Goal: Book appointment/travel/reservation

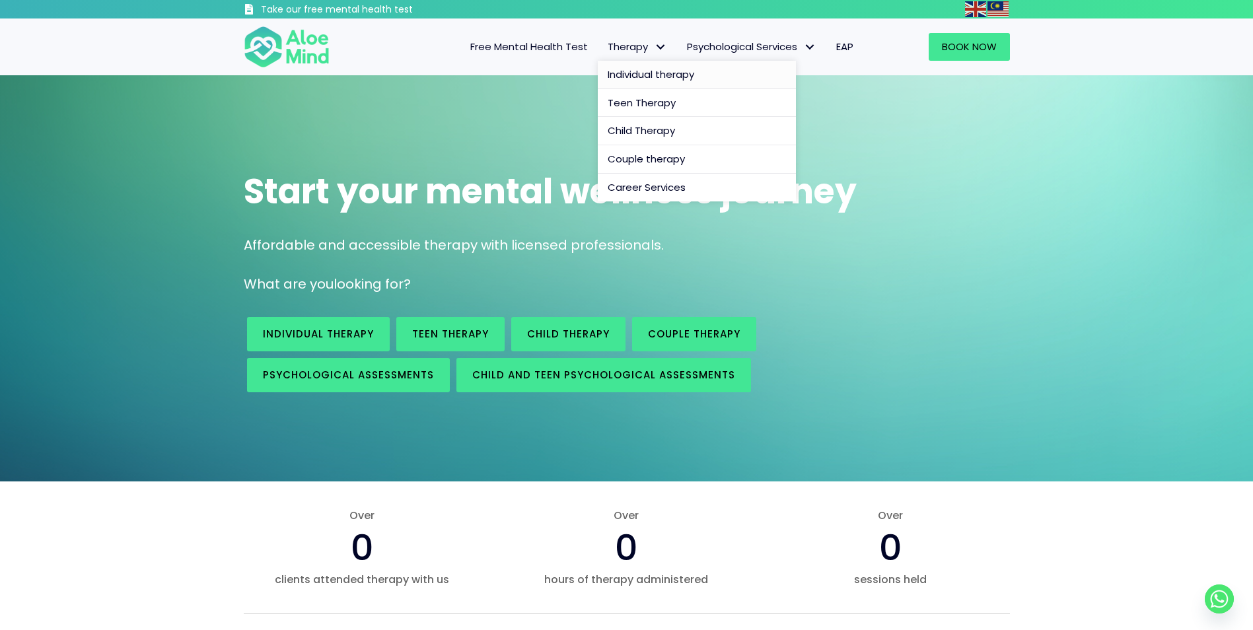
click at [635, 74] on span "Individual therapy" at bounding box center [651, 74] width 87 height 14
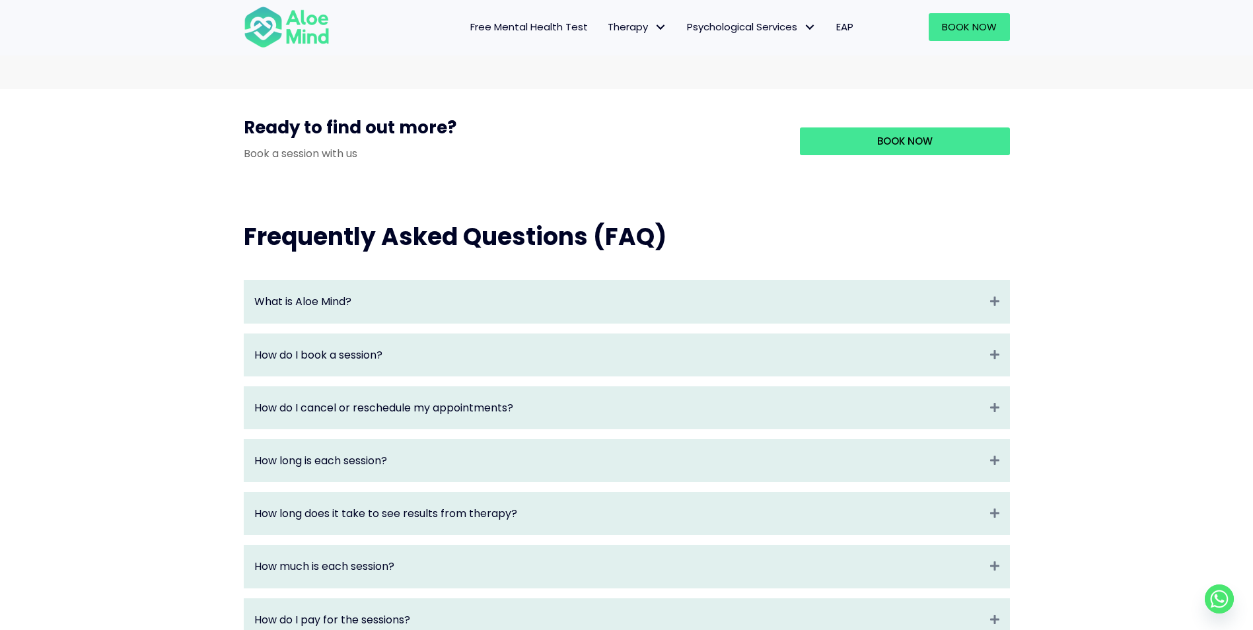
scroll to position [1005, 0]
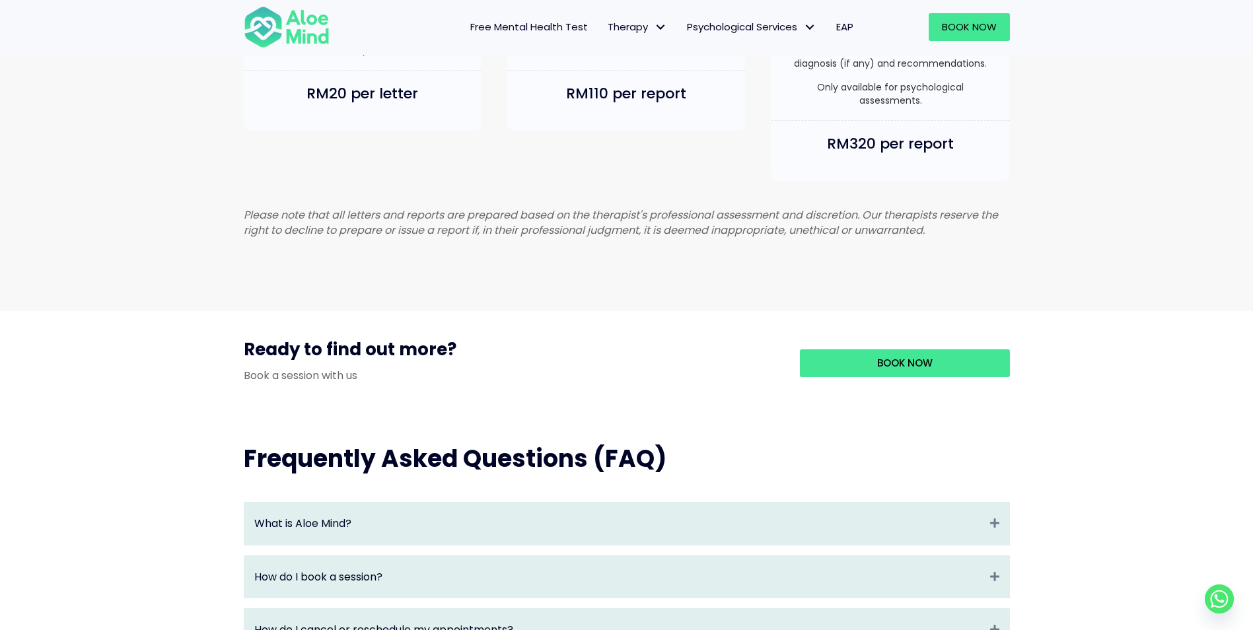
click at [896, 357] on div "Book Now" at bounding box center [895, 363] width 230 height 53
click at [898, 370] on span "Book Now" at bounding box center [904, 363] width 55 height 14
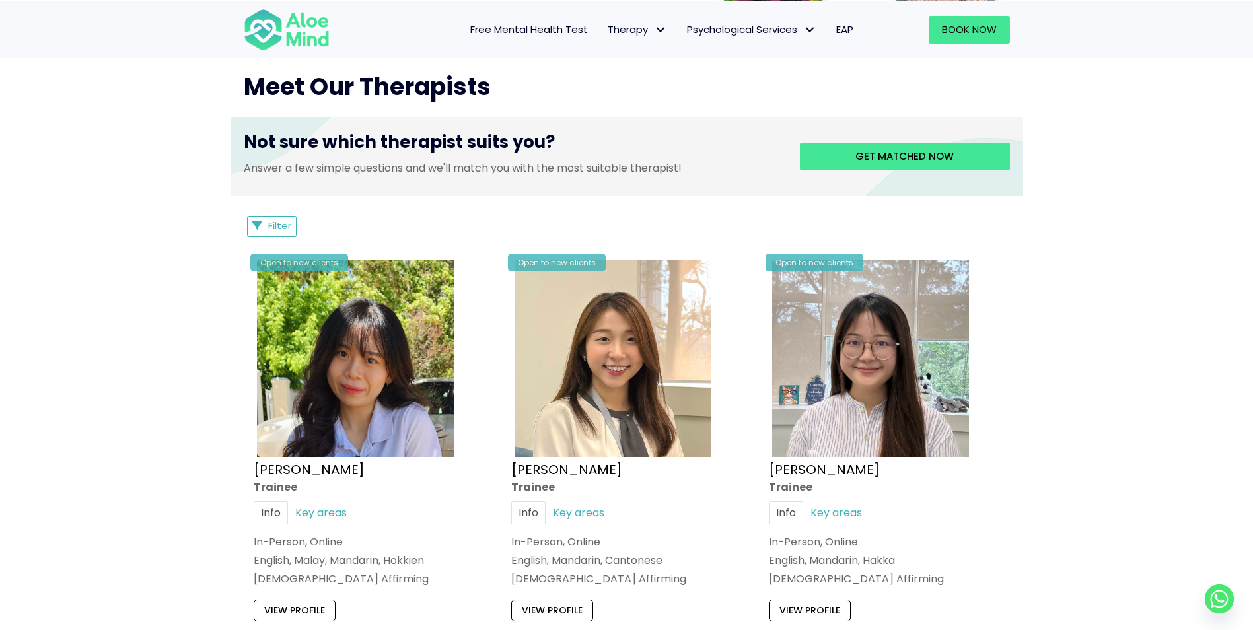
scroll to position [462, 0]
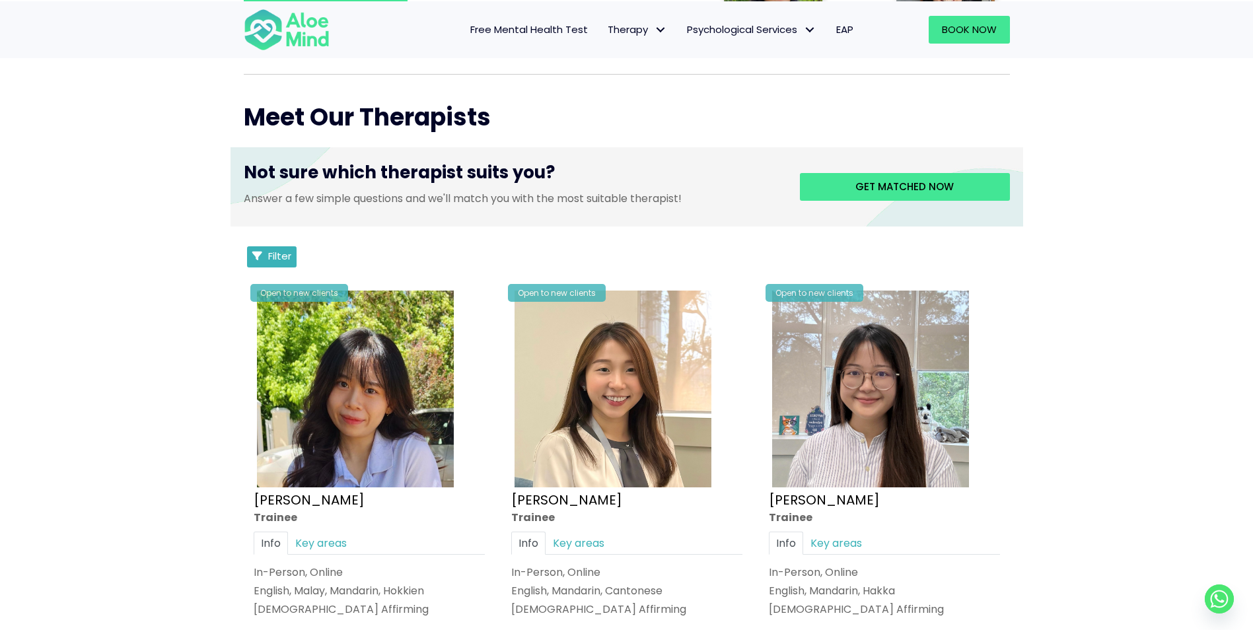
click at [284, 257] on span "Filter" at bounding box center [279, 256] width 23 height 14
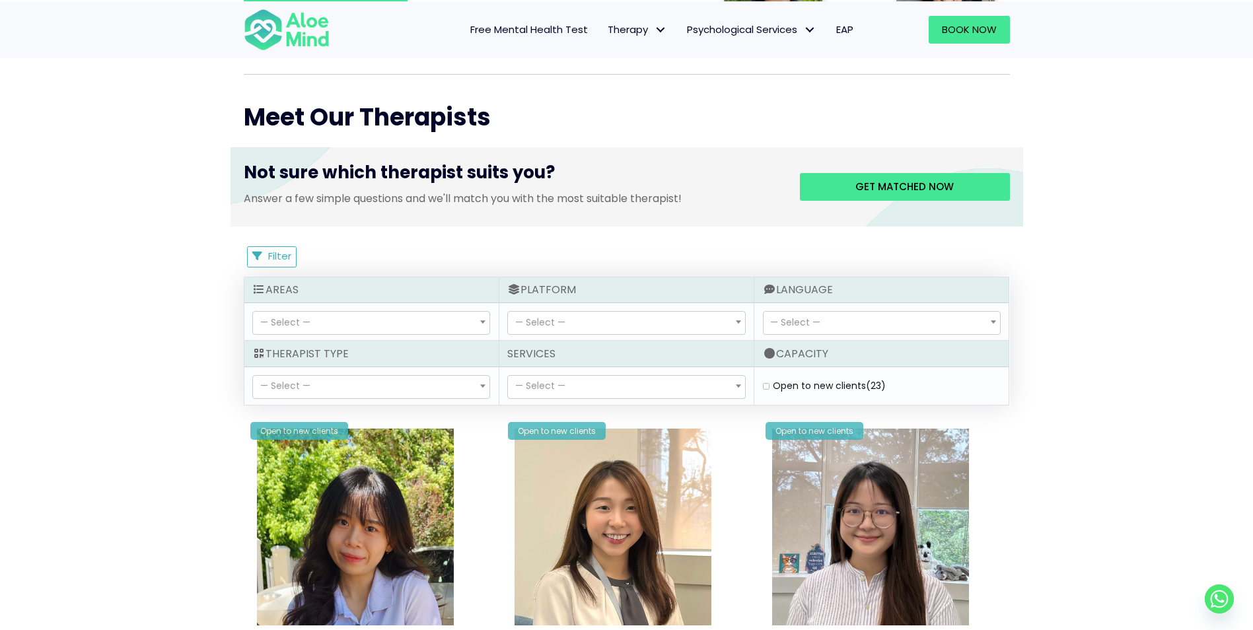
click at [406, 321] on span "— Select —" at bounding box center [371, 323] width 236 height 22
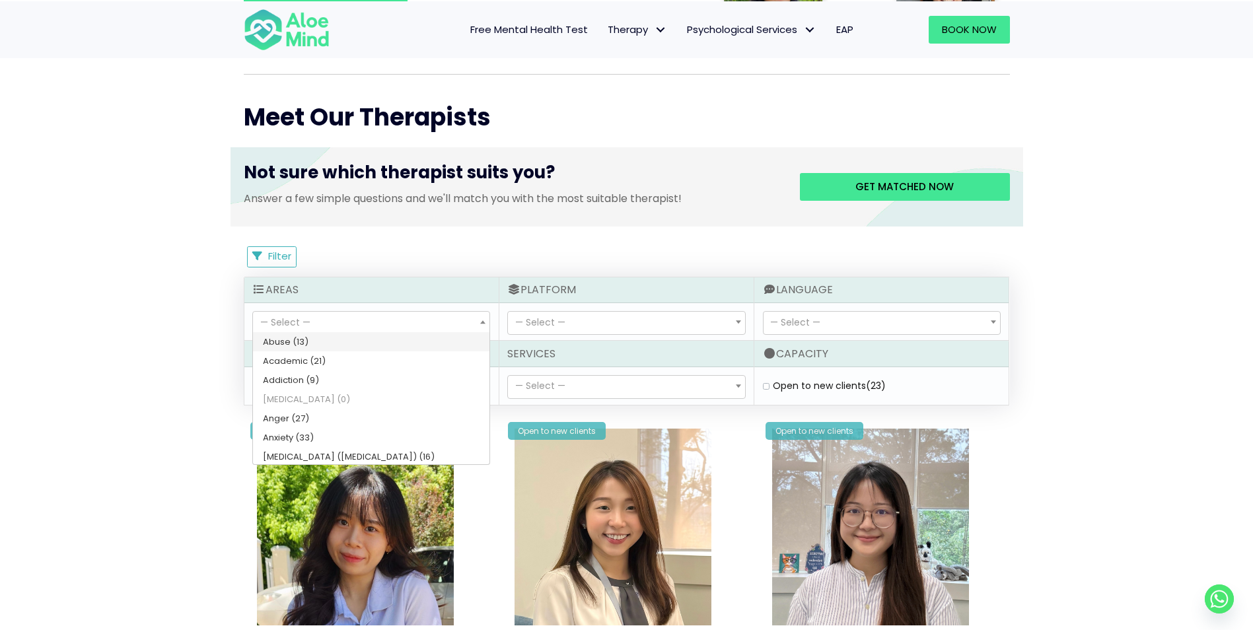
click at [544, 319] on span "— Select —" at bounding box center [540, 322] width 50 height 13
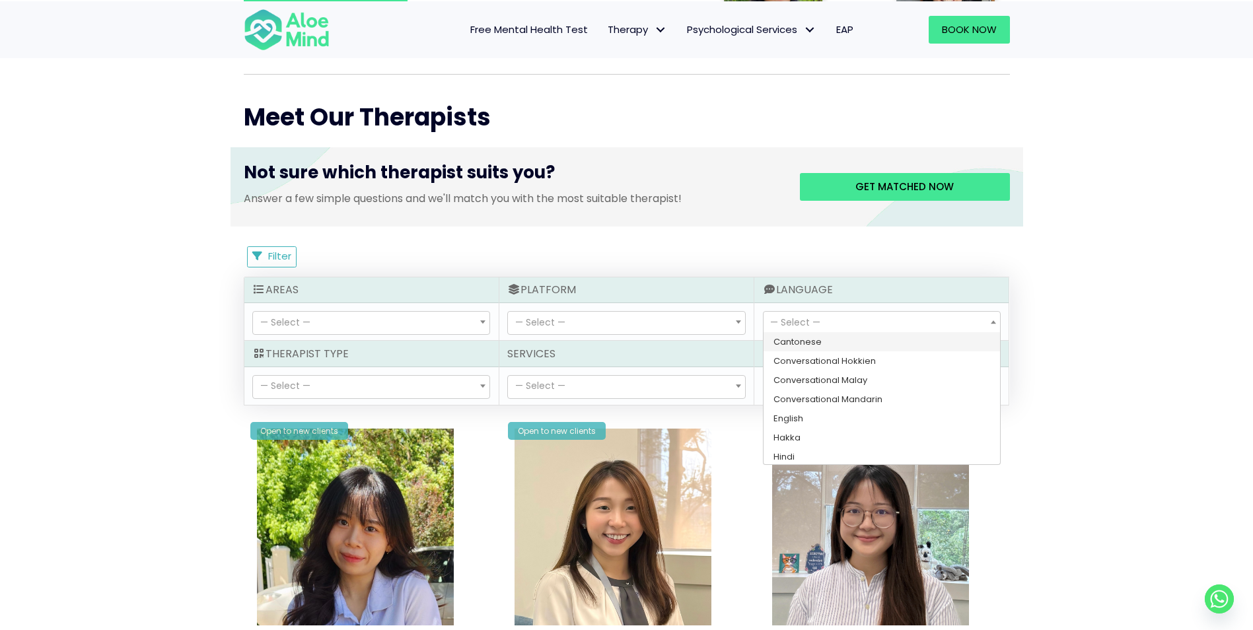
click at [779, 318] on span "— Select —" at bounding box center [795, 322] width 50 height 13
click at [359, 381] on span "— Select —" at bounding box center [371, 387] width 236 height 22
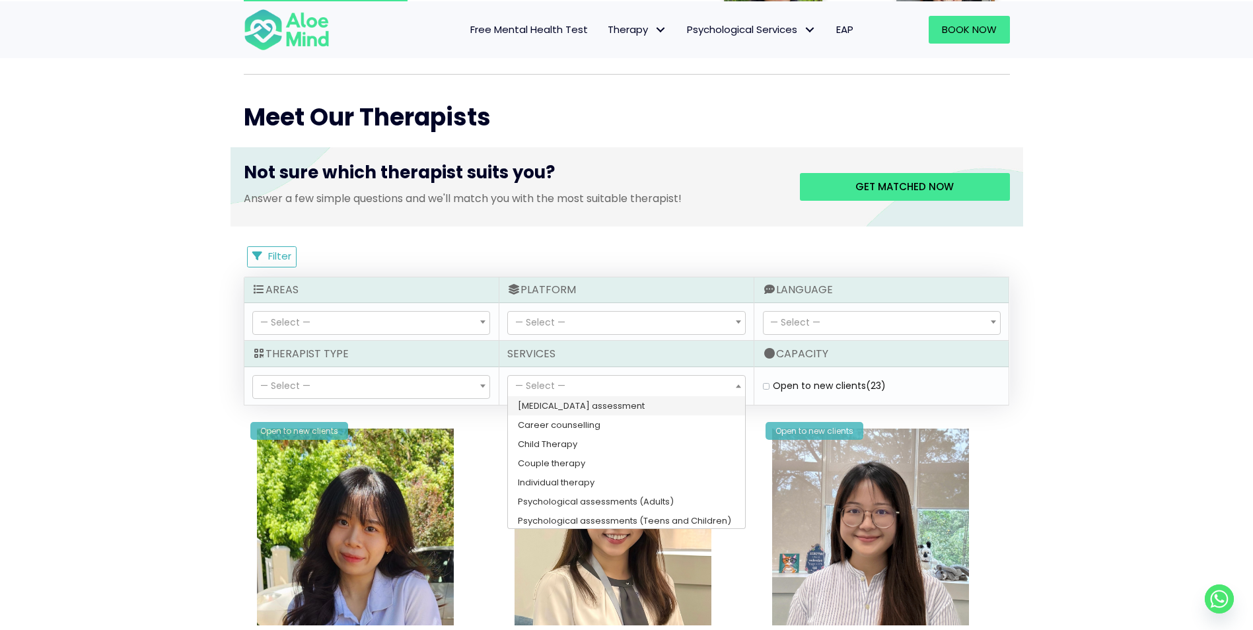
click at [558, 379] on span "— Select —" at bounding box center [540, 385] width 50 height 13
click at [380, 388] on span "— Select —" at bounding box center [371, 387] width 236 height 22
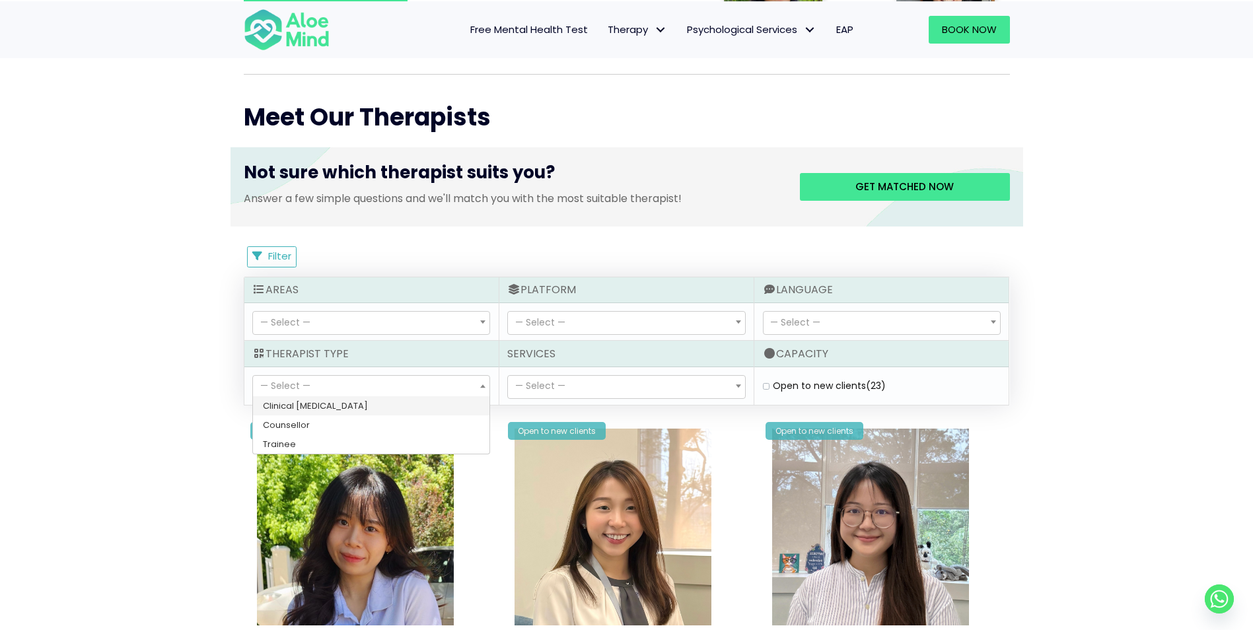
select select "15"
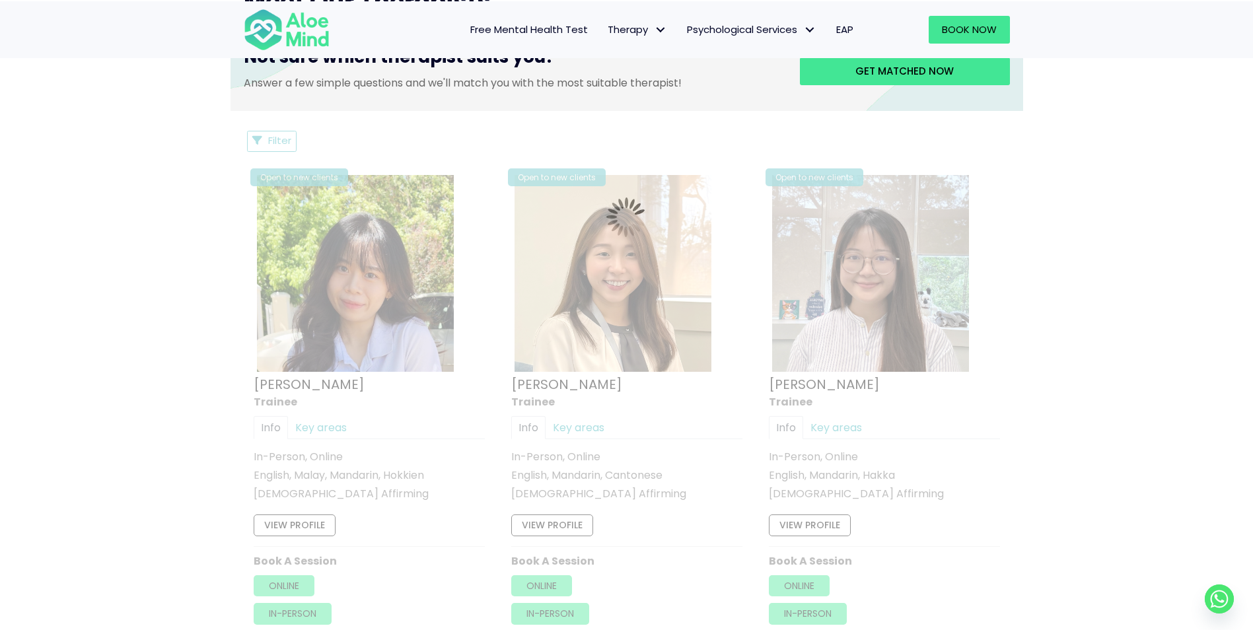
scroll to position [574, 0]
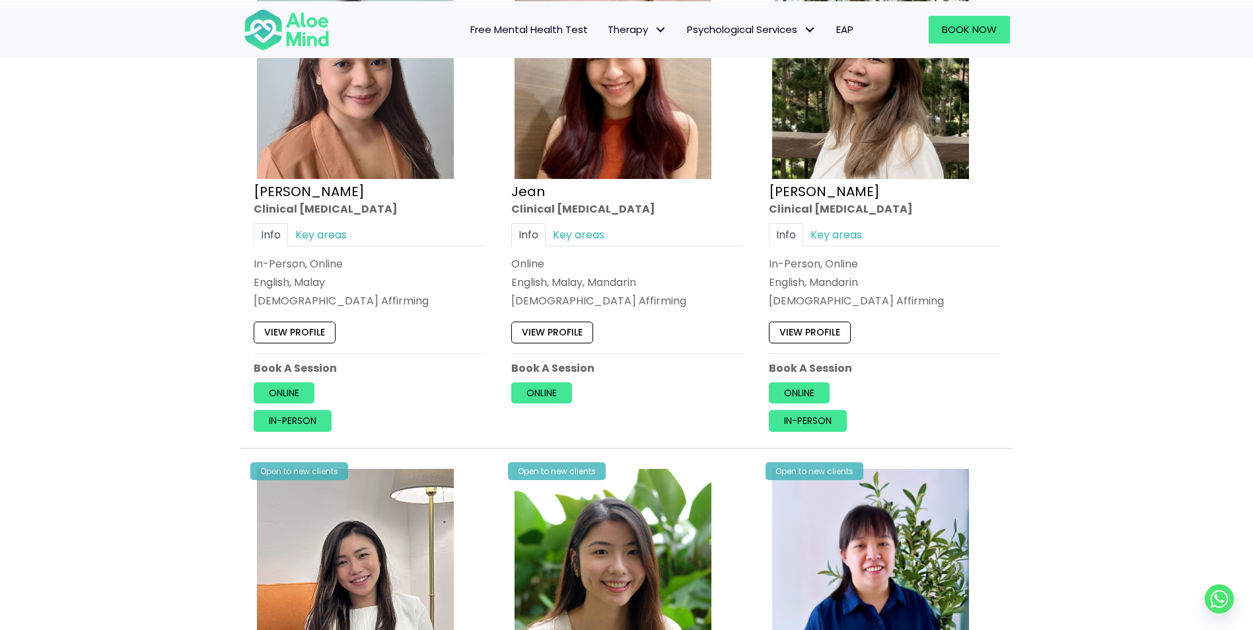
scroll to position [1366, 0]
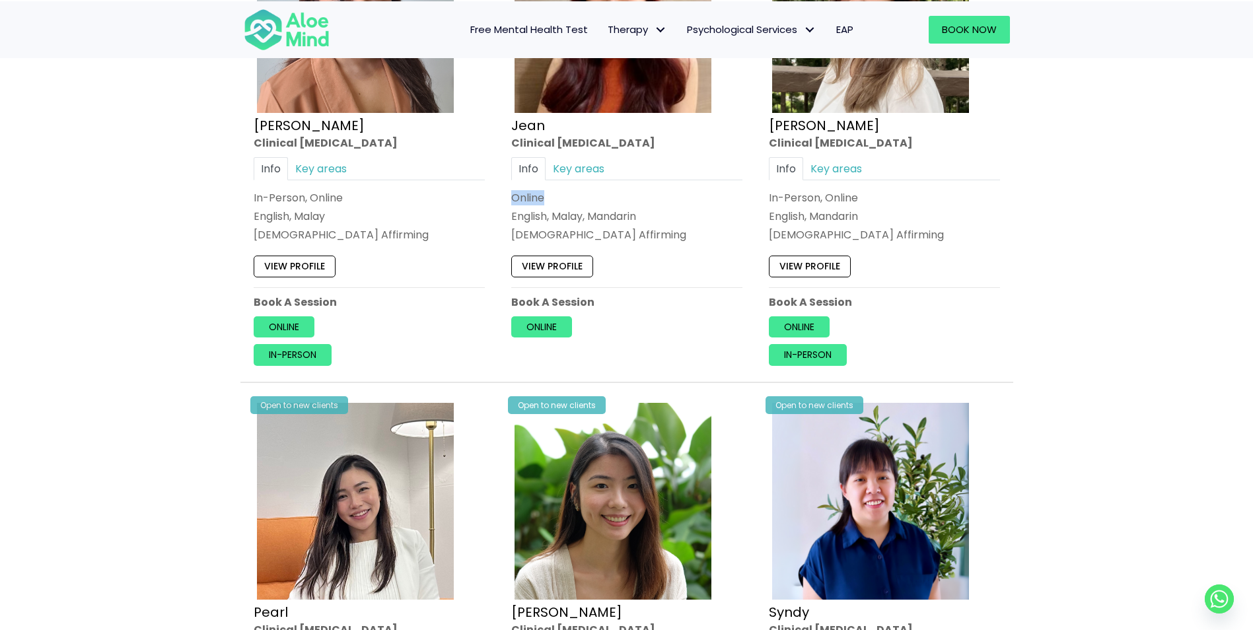
drag, startPoint x: 513, startPoint y: 197, endPoint x: 548, endPoint y: 197, distance: 34.3
click at [548, 197] on div "Online" at bounding box center [626, 197] width 231 height 15
click at [1146, 334] on div "Book a session Search Therapy with Licensed Professionals Discover professional…" at bounding box center [626, 561] width 1253 height 3704
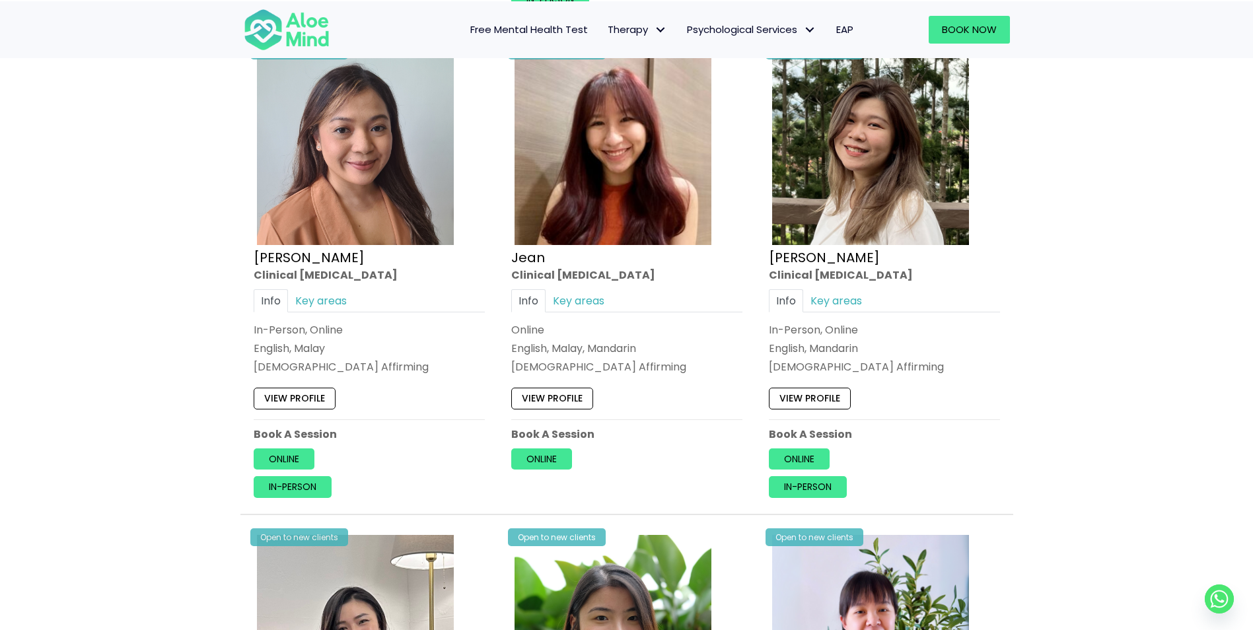
scroll to position [1102, 0]
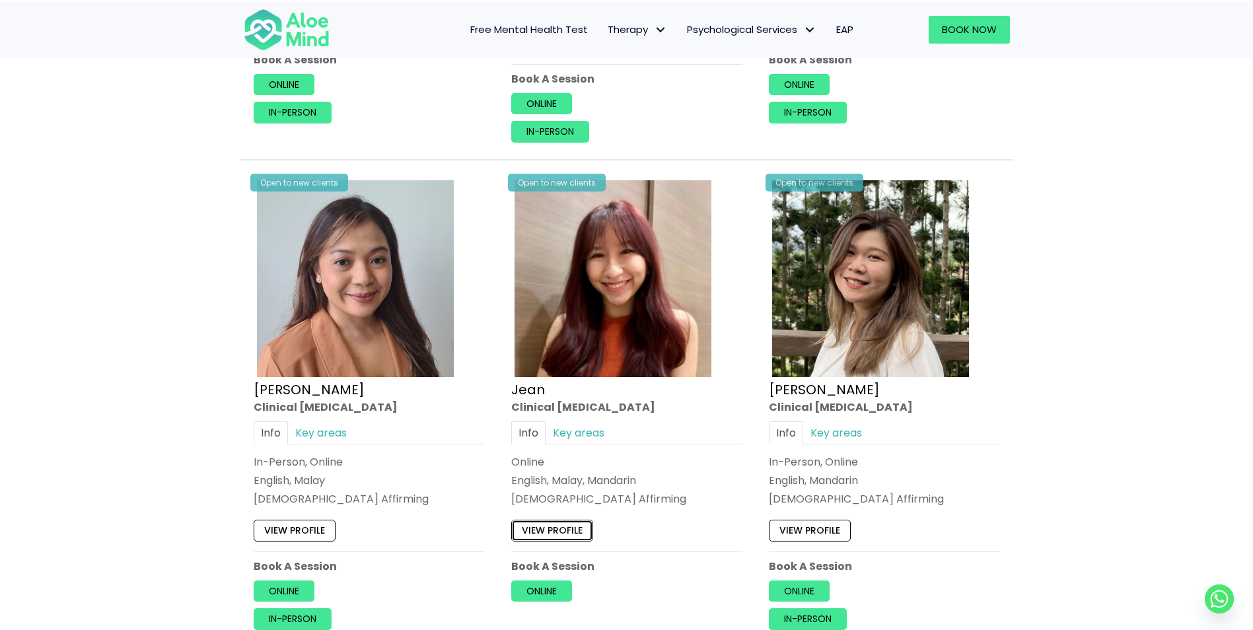
click at [544, 533] on link "View profile" at bounding box center [552, 530] width 82 height 21
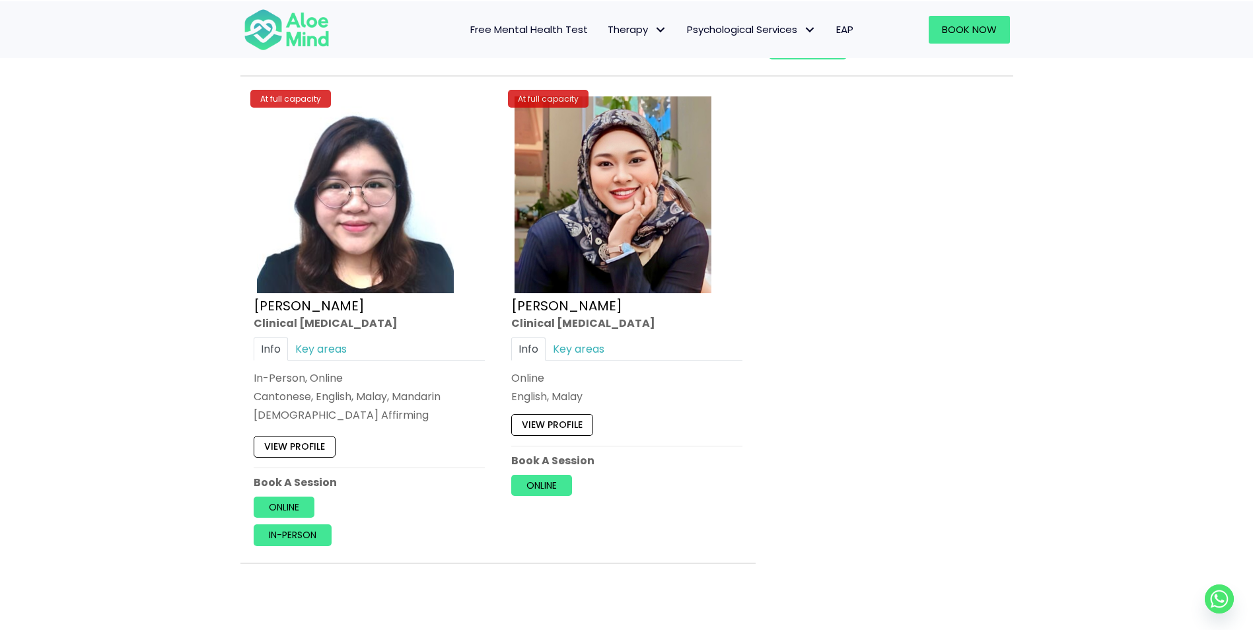
scroll to position [3546, 0]
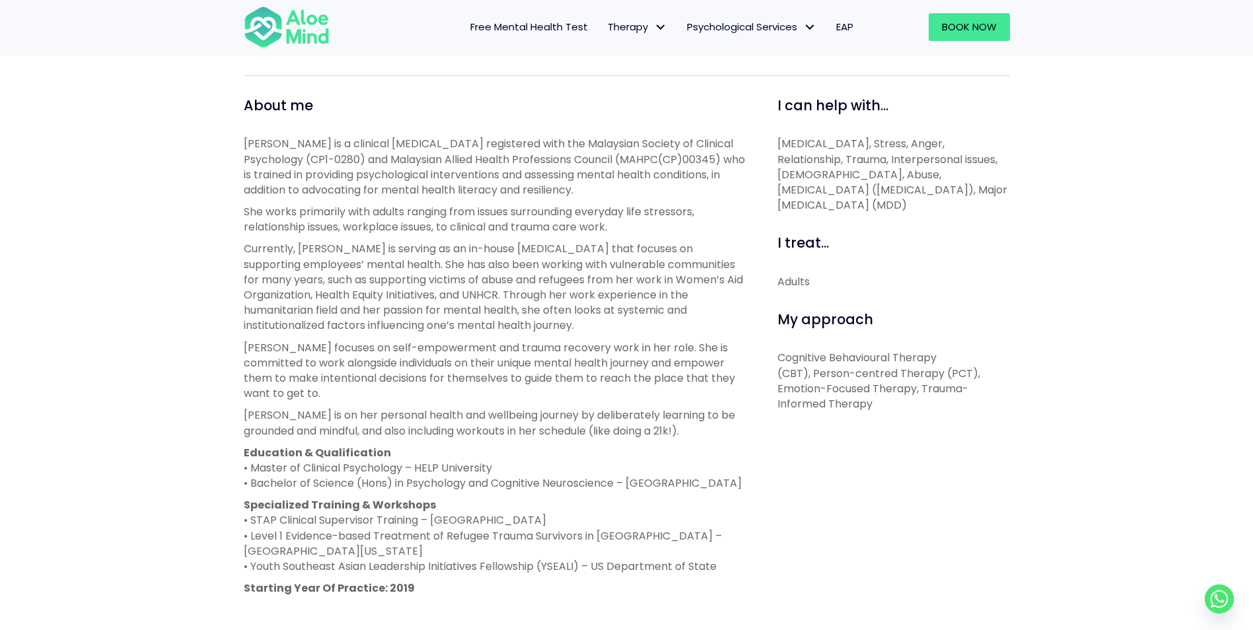
scroll to position [462, 0]
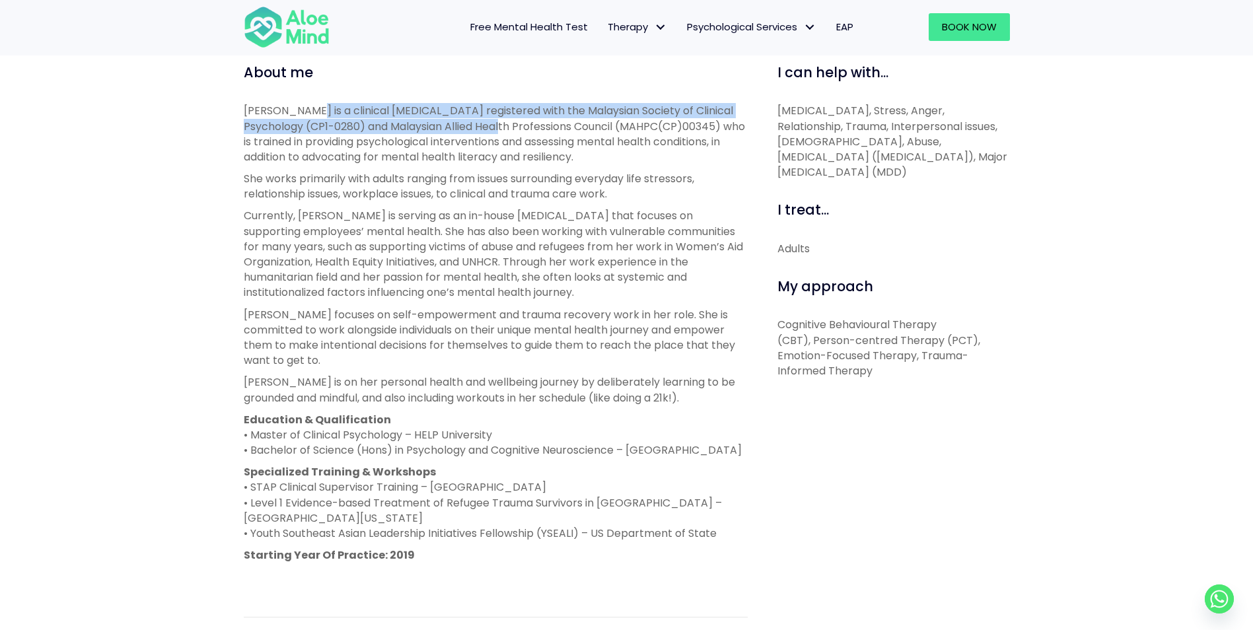
drag, startPoint x: 318, startPoint y: 116, endPoint x: 495, endPoint y: 127, distance: 178.0
click at [495, 127] on p "Jean is a clinical psychologist registered with the Malaysian Society of Clinic…" at bounding box center [496, 133] width 504 height 61
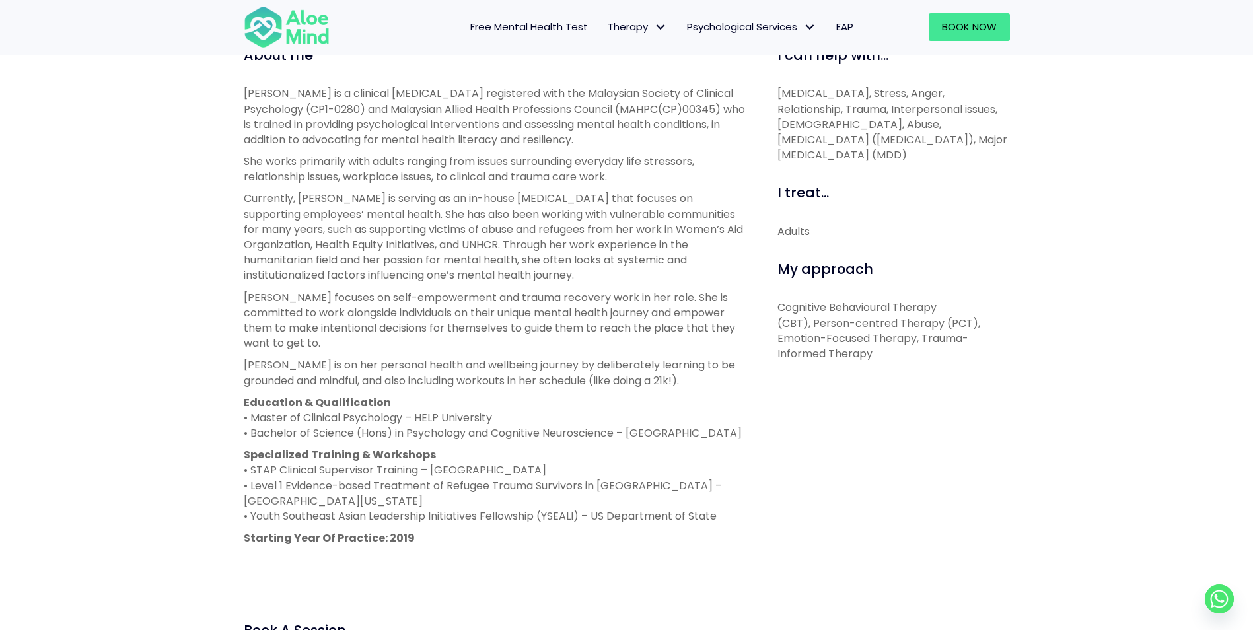
scroll to position [594, 0]
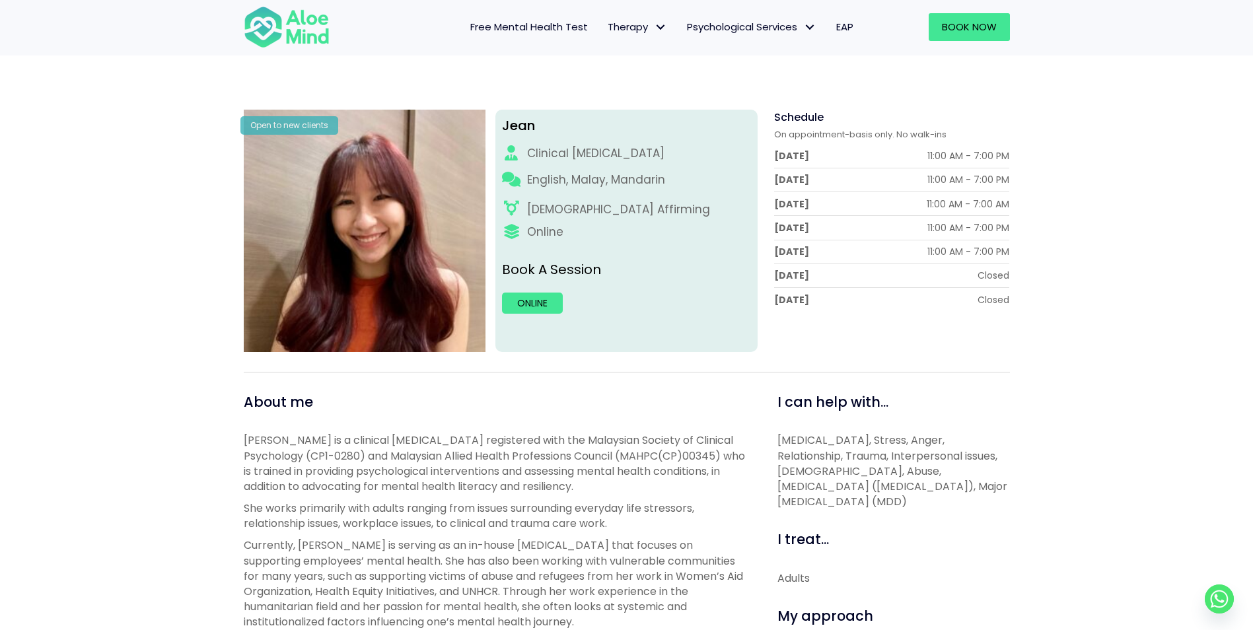
scroll to position [132, 0]
drag, startPoint x: 514, startPoint y: 267, endPoint x: 612, endPoint y: 265, distance: 97.8
click at [612, 265] on p "Book A Session" at bounding box center [626, 270] width 249 height 19
drag, startPoint x: 814, startPoint y: 190, endPoint x: 835, endPoint y: 149, distance: 46.1
click at [814, 189] on div "Tuesday 11:00 AM - 7:00 PM" at bounding box center [892, 181] width 236 height 24
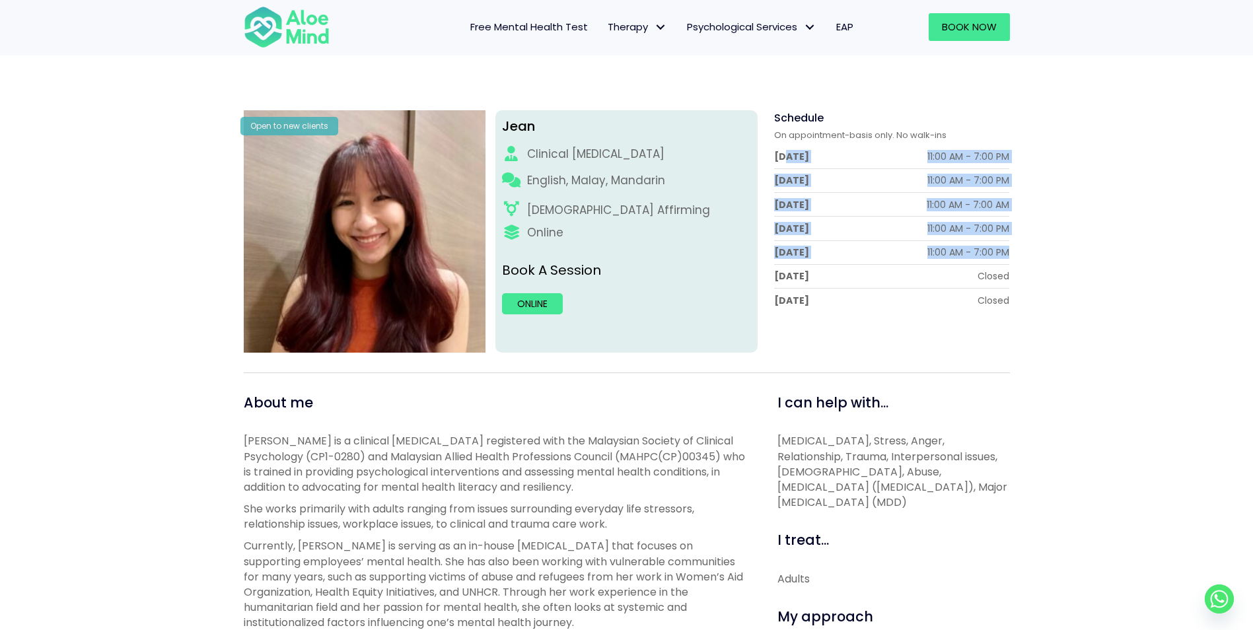
drag, startPoint x: 789, startPoint y: 153, endPoint x: 1022, endPoint y: 244, distance: 251.2
click at [1022, 244] on div "Jean Open to new clients Jean Clinical psychologist English, Malay, Mandarin LG…" at bounding box center [626, 607] width 1253 height 1080
click at [1049, 243] on div "Jean Open to new clients Jean Clinical psychologist English, Malay, Mandarin LG…" at bounding box center [626, 607] width 1253 height 1080
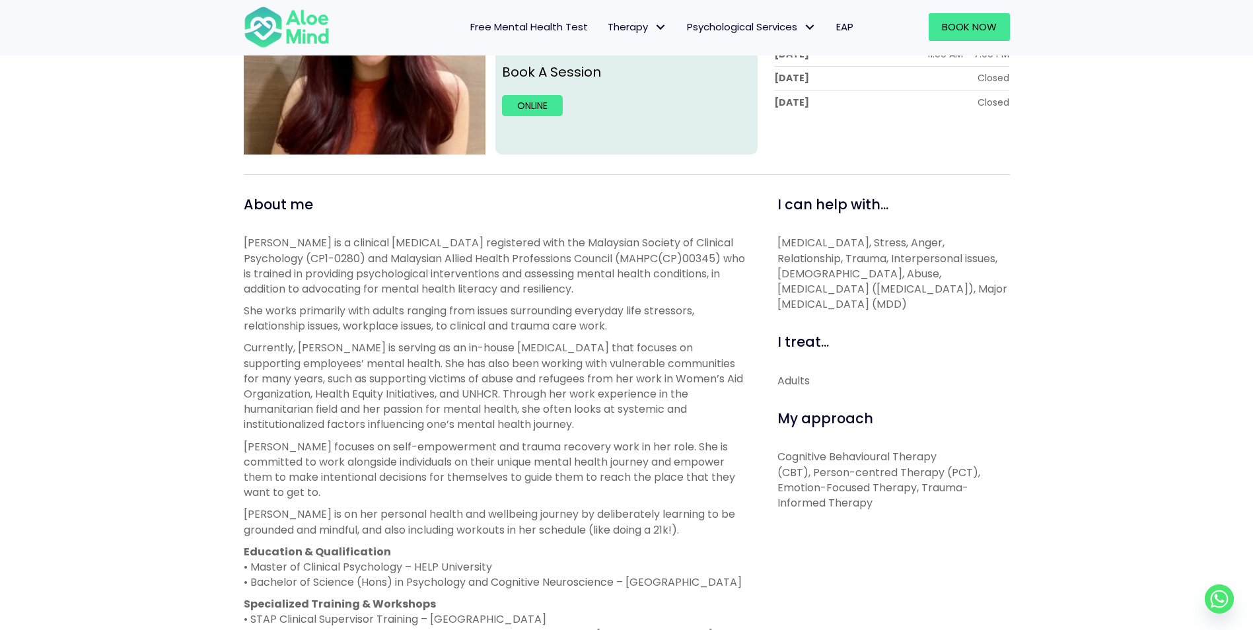
scroll to position [462, 0]
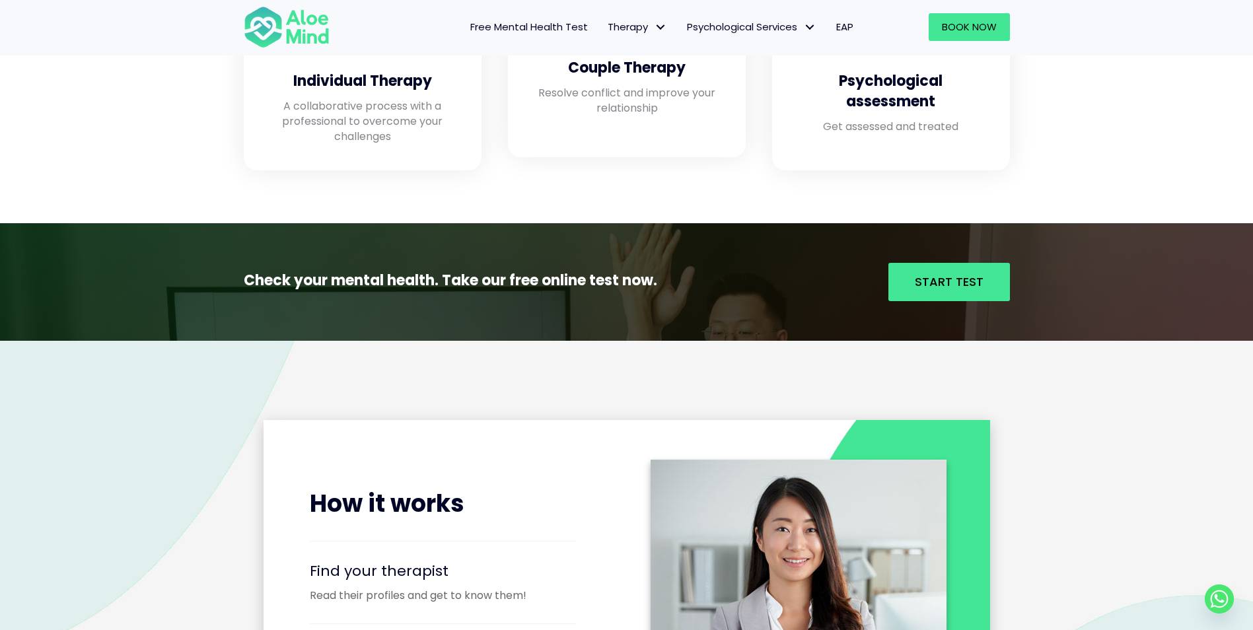
scroll to position [1387, 0]
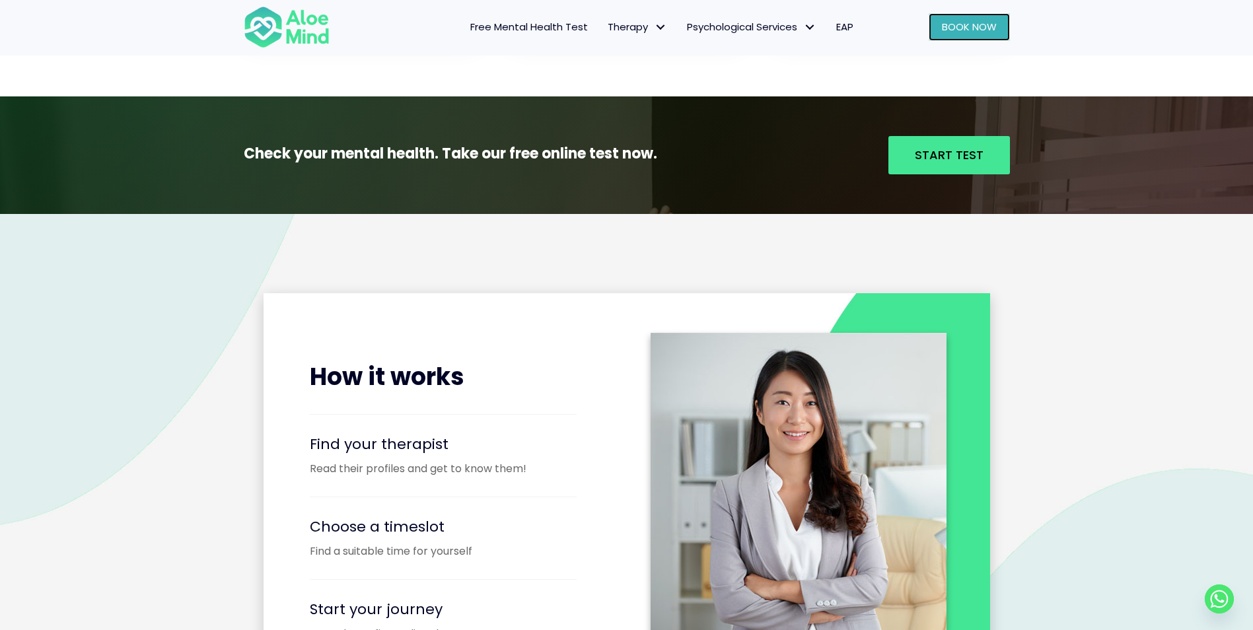
click at [962, 34] on span "Book Now" at bounding box center [969, 27] width 55 height 14
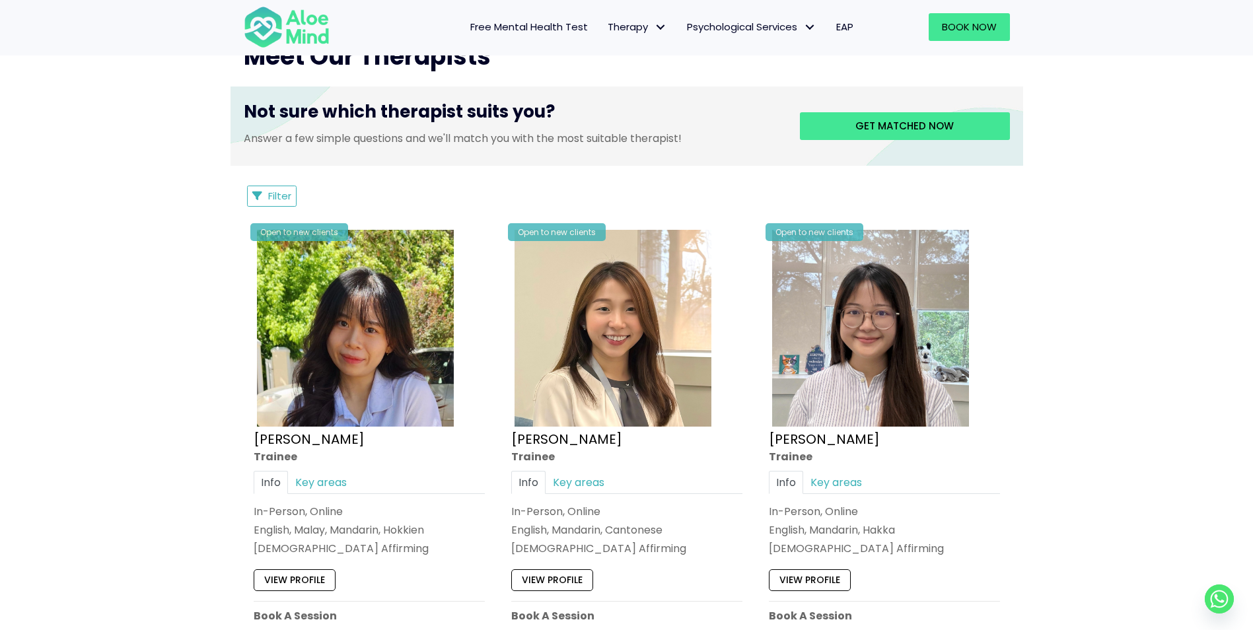
scroll to position [462, 0]
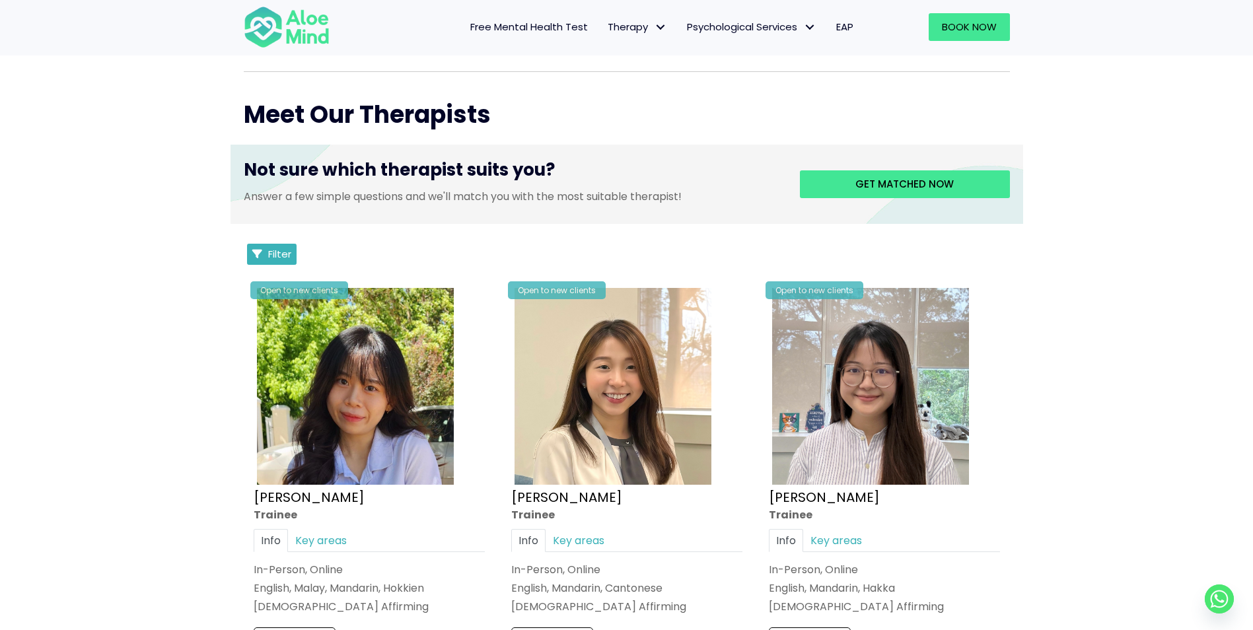
click at [273, 251] on span "Filter" at bounding box center [279, 254] width 23 height 14
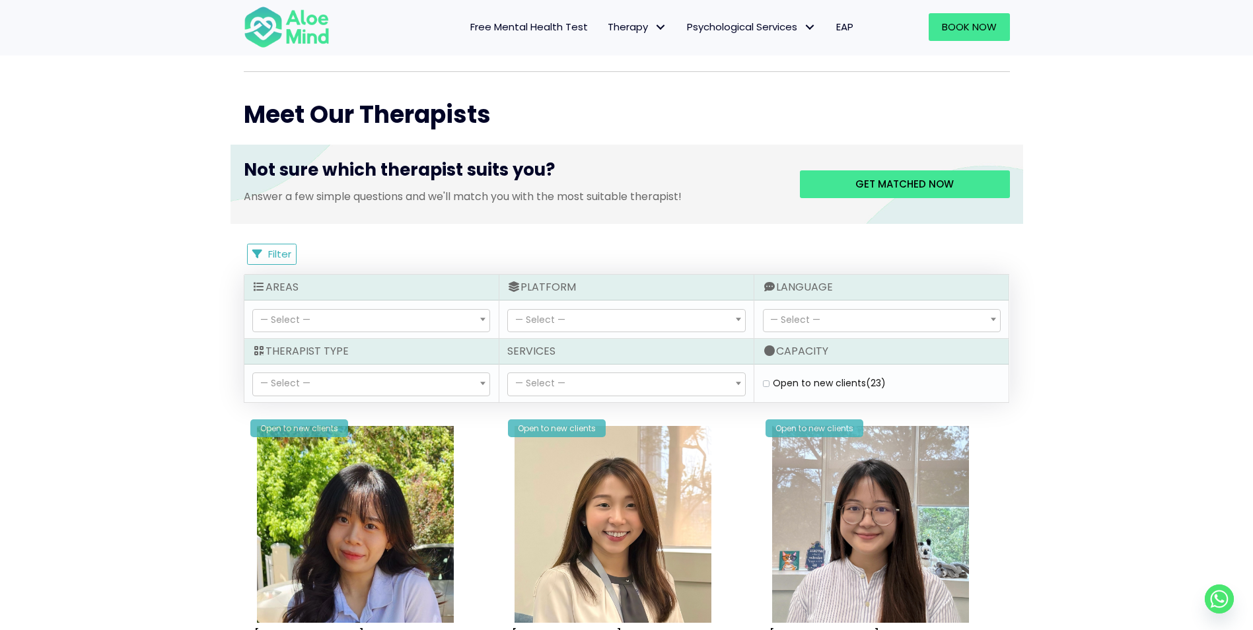
click at [306, 382] on span "— Select —" at bounding box center [285, 382] width 50 height 13
select select "15"
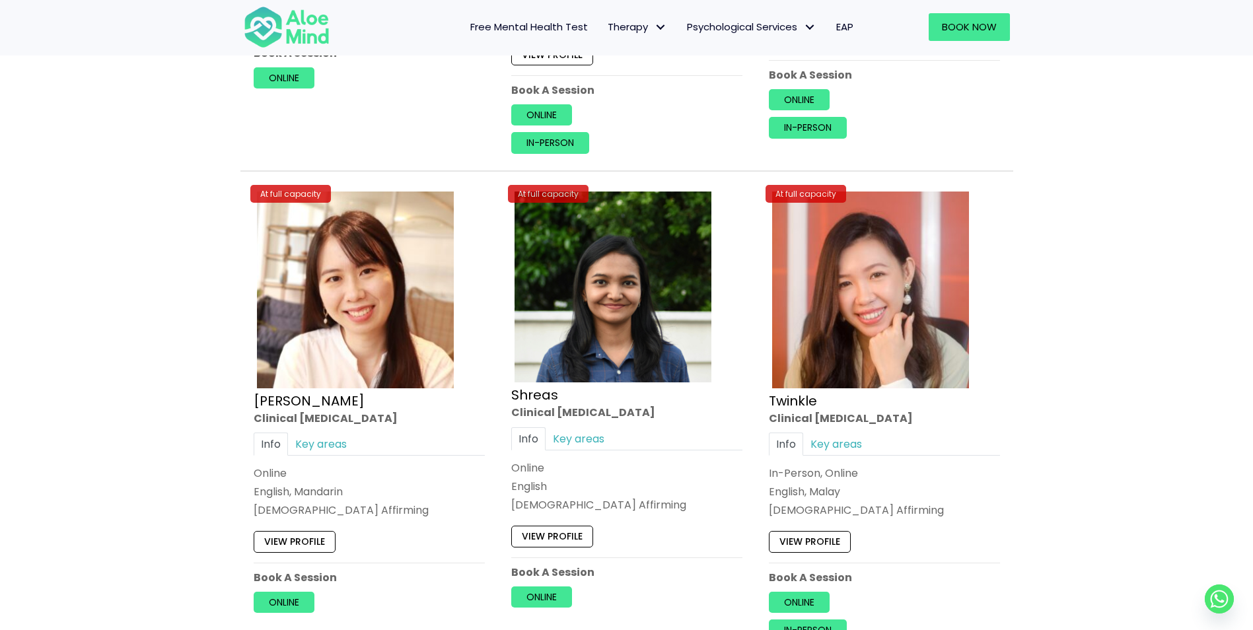
scroll to position [2621, 0]
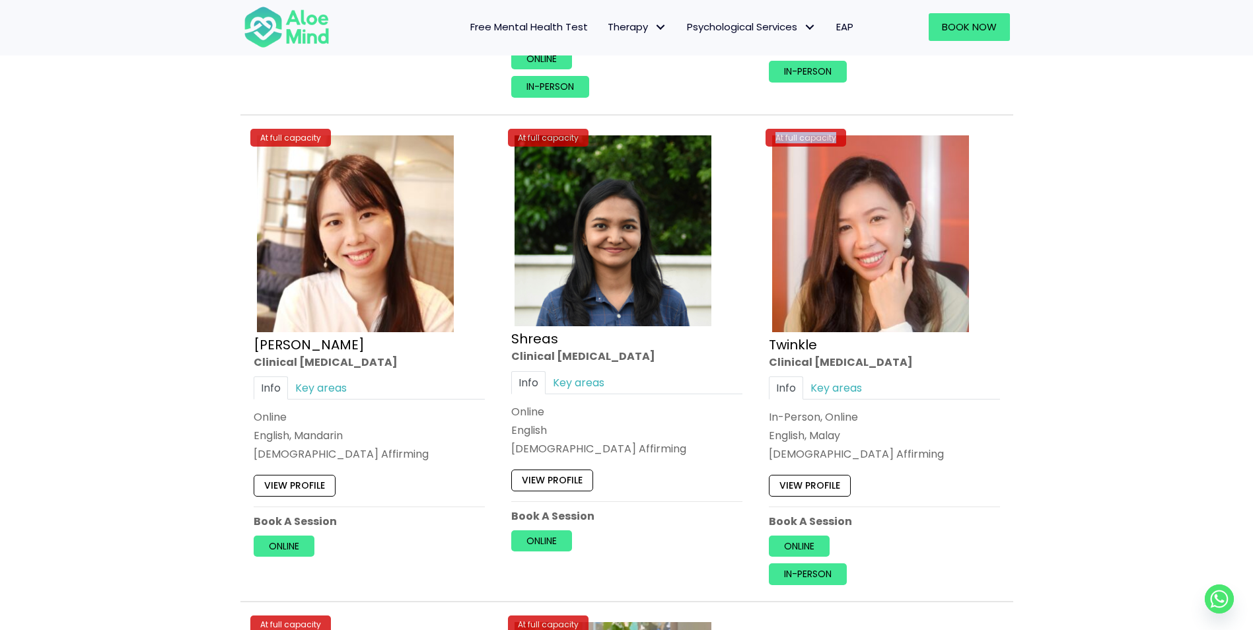
drag, startPoint x: 777, startPoint y: 137, endPoint x: 838, endPoint y: 134, distance: 61.5
click at [838, 134] on div "At full capacity" at bounding box center [805, 138] width 81 height 18
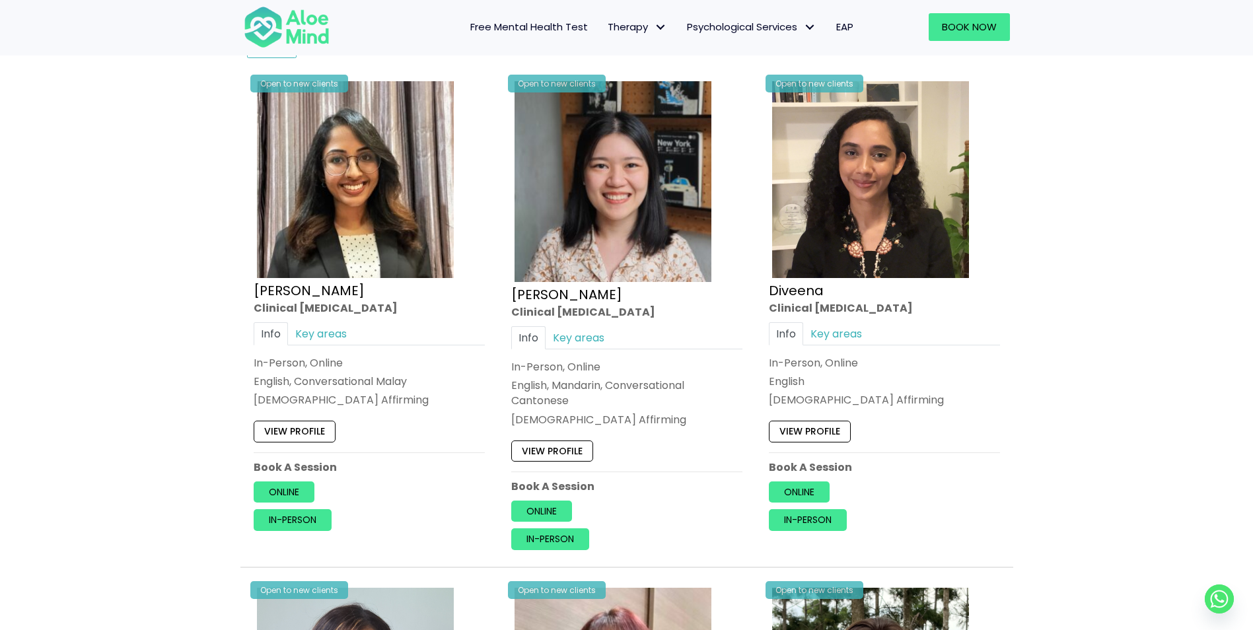
scroll to position [640, 0]
